Goal: Transaction & Acquisition: Purchase product/service

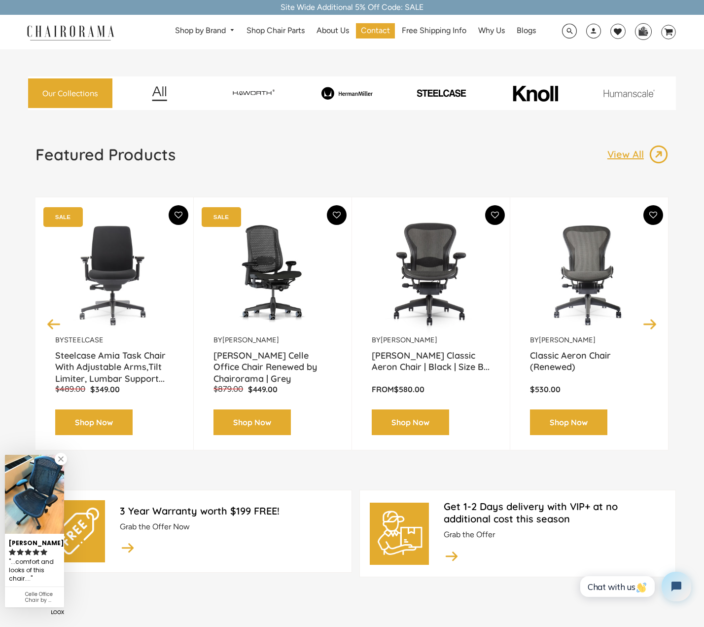
click at [345, 94] on img at bounding box center [347, 93] width 91 height 13
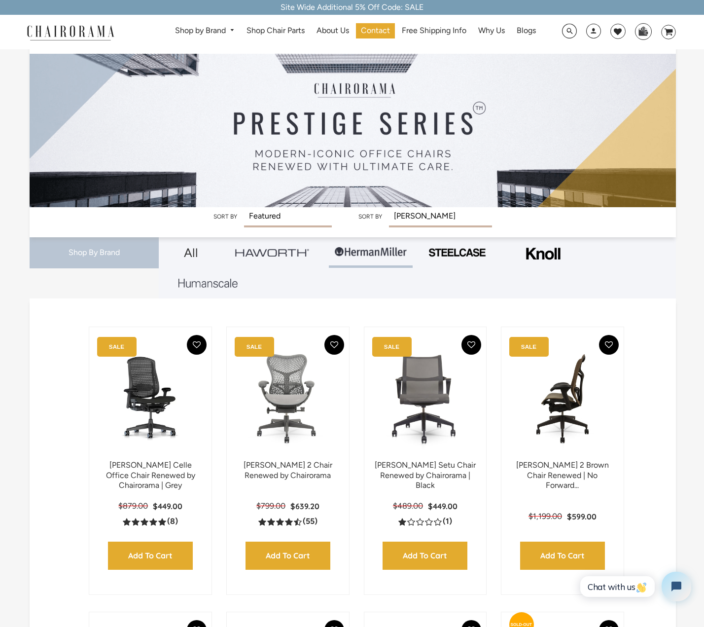
scroll to position [87, 0]
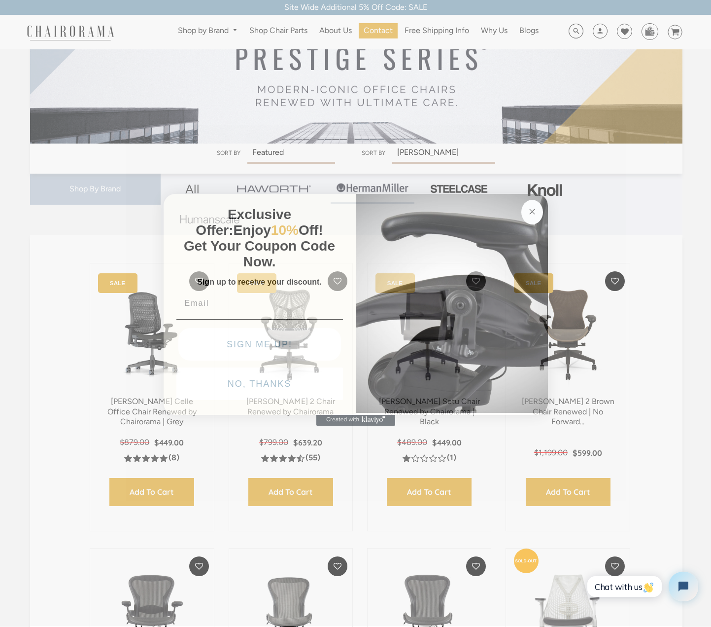
click at [533, 214] on circle "Close dialog" at bounding box center [532, 211] width 11 height 11
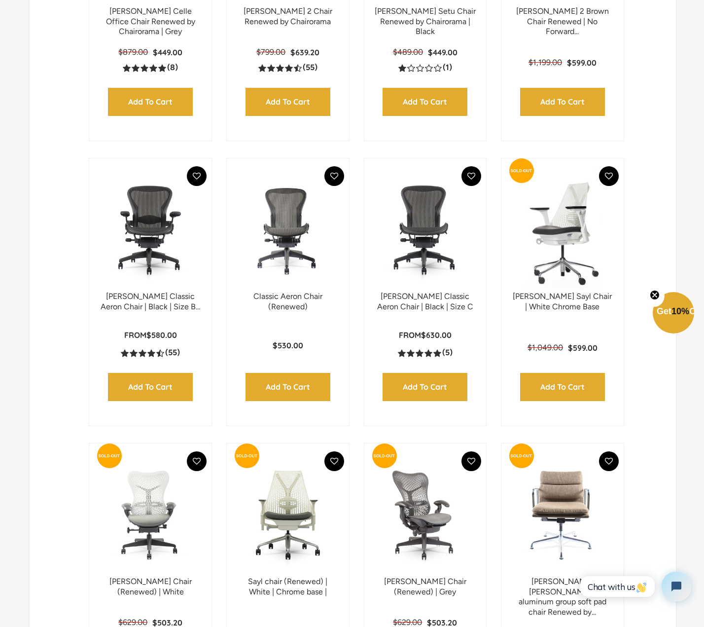
scroll to position [502, 0]
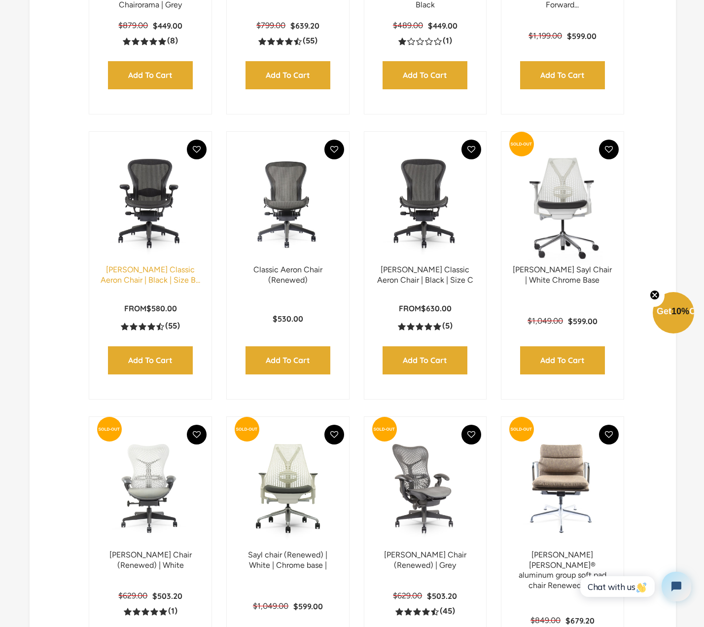
click at [130, 278] on link "Herman Miller Classic Aeron Chair | Black | Size B..." at bounding box center [151, 275] width 100 height 20
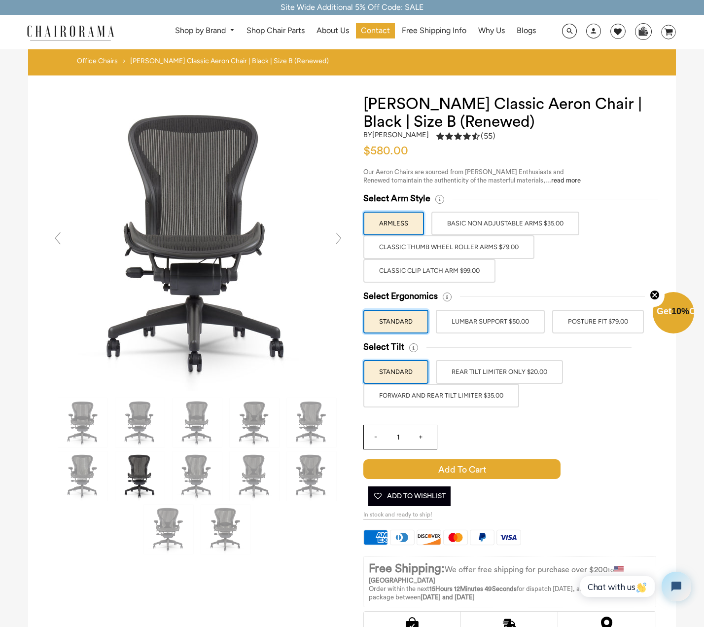
click at [522, 219] on label "BASIC NON ADJUSTABLE ARMS $35.00" at bounding box center [505, 223] width 148 height 24
click at [0, 0] on input "BASIC NON ADJUSTABLE ARMS $35.00" at bounding box center [0, 0] width 0 height 0
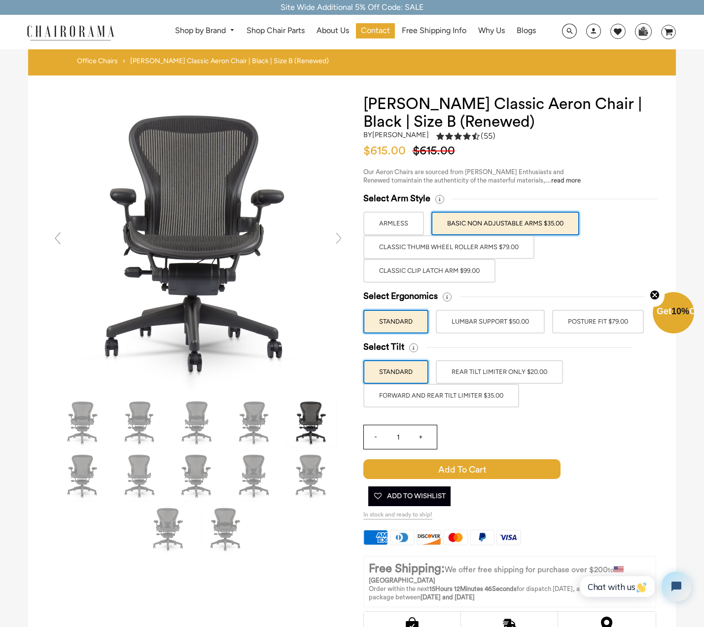
click at [440, 273] on label "Classic Clip Latch Arm $99.00" at bounding box center [429, 271] width 132 height 24
click at [0, 0] on input "Classic Clip Latch Arm $99.00" at bounding box center [0, 0] width 0 height 0
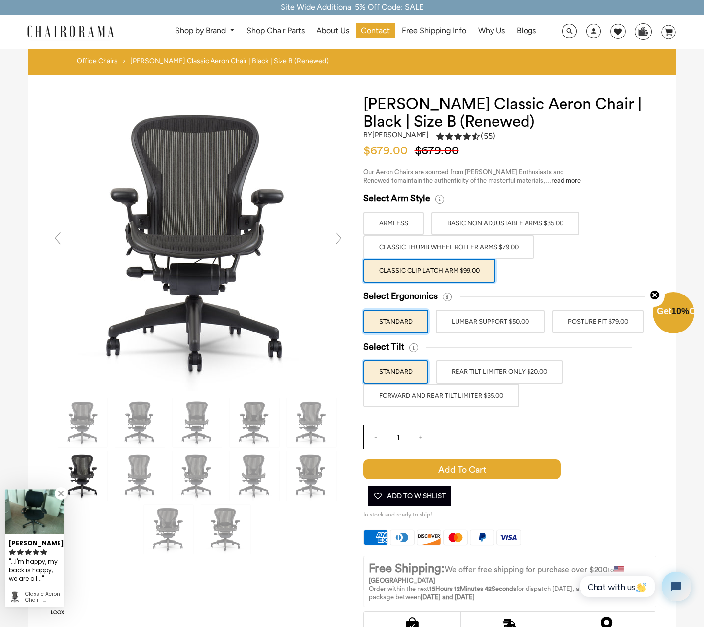
click at [448, 245] on label "Classic Thumb Wheel Roller Arms $79.00" at bounding box center [448, 247] width 171 height 24
click at [0, 0] on input "Classic Thumb Wheel Roller Arms $79.00" at bounding box center [0, 0] width 0 height 0
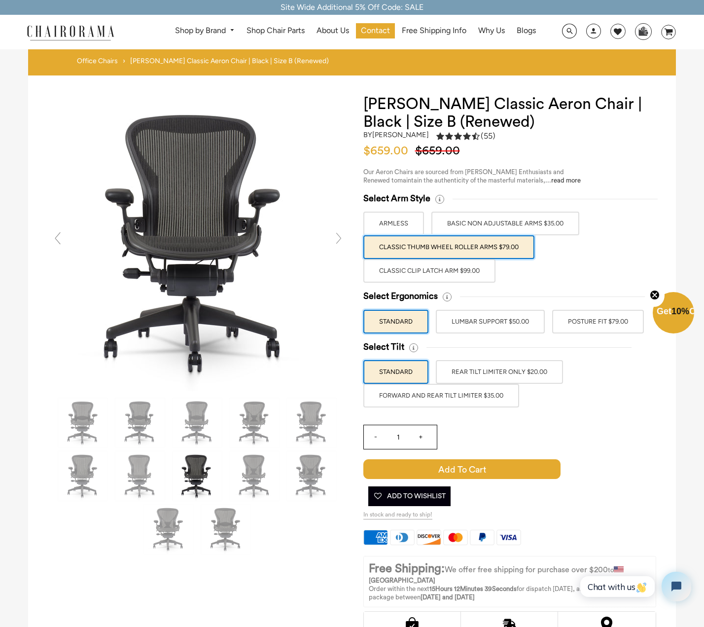
click at [476, 220] on label "BASIC NON ADJUSTABLE ARMS $35.00" at bounding box center [505, 223] width 148 height 24
click at [0, 0] on input "BASIC NON ADJUSTABLE ARMS $35.00" at bounding box center [0, 0] width 0 height 0
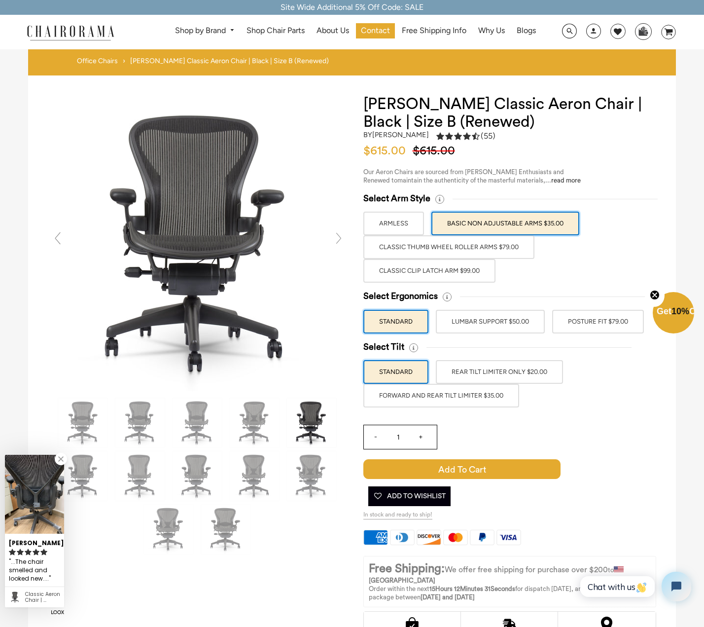
click at [508, 318] on label "LUMBAR SUPPORT $50.00" at bounding box center [490, 322] width 109 height 24
click at [0, 0] on input "LUMBAR SUPPORT $50.00" at bounding box center [0, 0] width 0 height 0
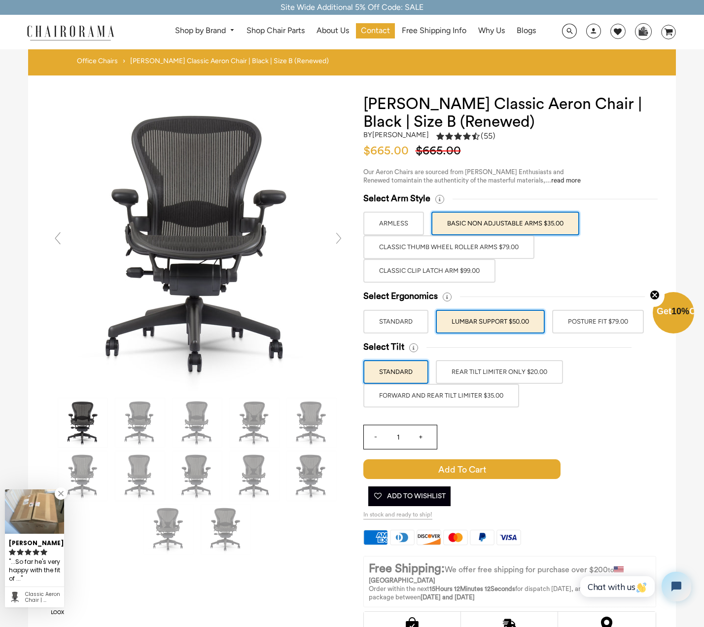
click at [596, 320] on label "POSTURE FIT $79.00" at bounding box center [598, 322] width 92 height 24
click at [0, 0] on input "POSTURE FIT $79.00" at bounding box center [0, 0] width 0 height 0
